Goal: Navigation & Orientation: Find specific page/section

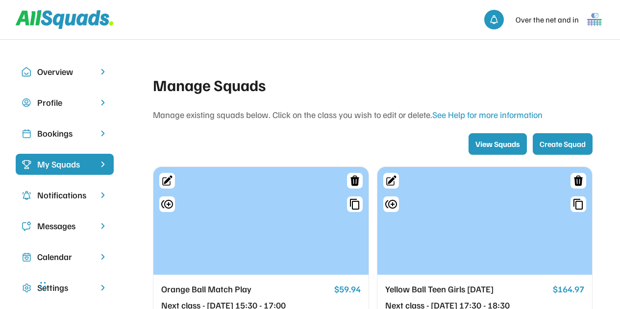
click at [386, 111] on div "Manage existing squads below. Click on the class you wish to edit or delete. Se…" at bounding box center [373, 114] width 440 height 13
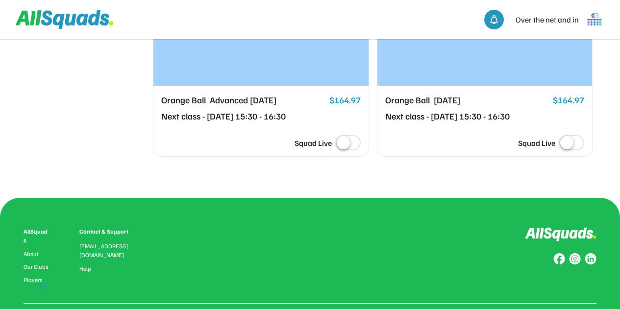
scroll to position [938, 0]
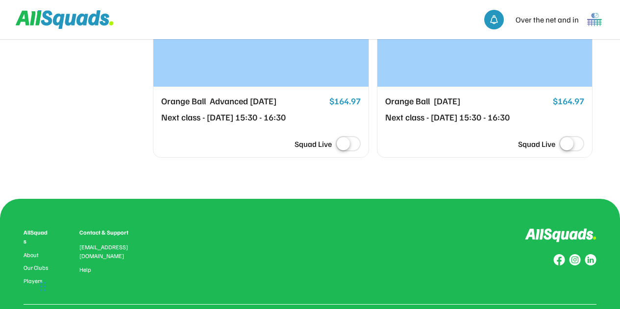
click at [337, 108] on div "$164.97" at bounding box center [345, 102] width 31 height 14
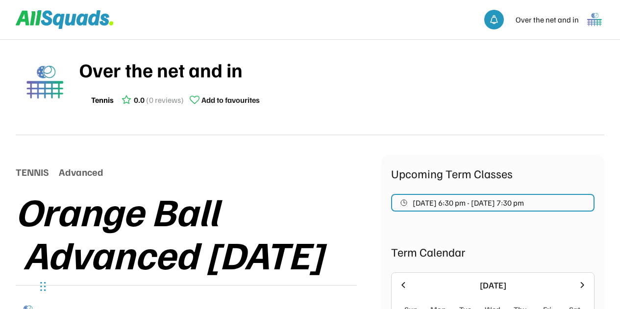
click at [61, 19] on icon at bounding box center [59, 21] width 12 height 15
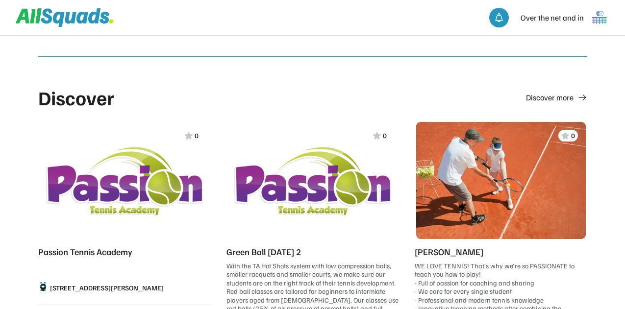
scroll to position [517, 0]
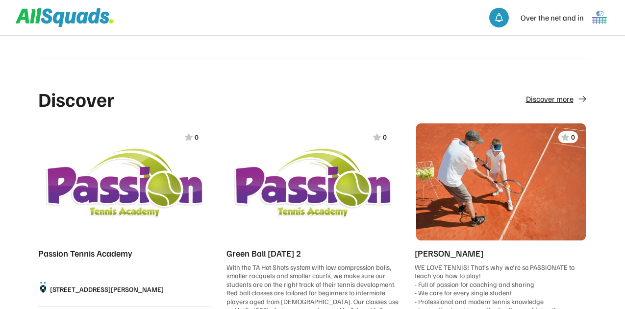
click at [564, 95] on div "Discover more" at bounding box center [550, 99] width 48 height 12
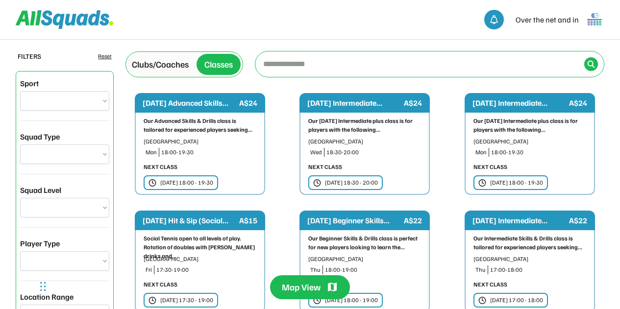
click at [177, 67] on div "Clubs/Coaches" at bounding box center [160, 64] width 57 height 13
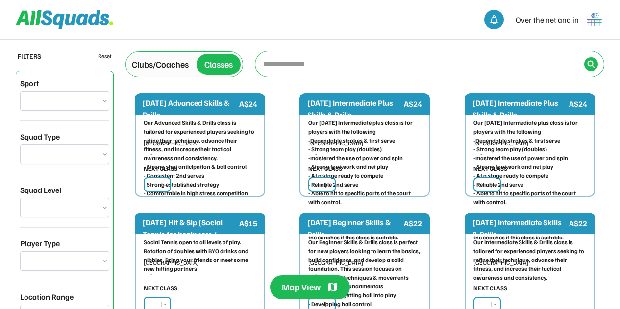
type input "**********"
